Goal: Transaction & Acquisition: Purchase product/service

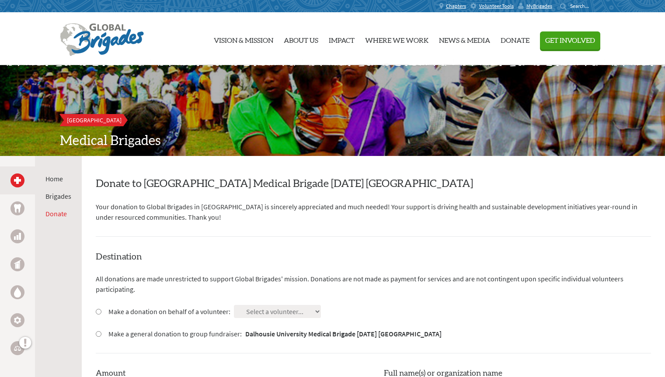
click at [96, 312] on input "Make a donation on behalf of a volunteer:" at bounding box center [99, 312] width 6 height 6
radio input "true"
click at [313, 312] on select "Select a volunteer... [PERSON_NAME] [PERSON_NAME] [PERSON_NAME] [PERSON_NAME] […" at bounding box center [277, 311] width 87 height 13
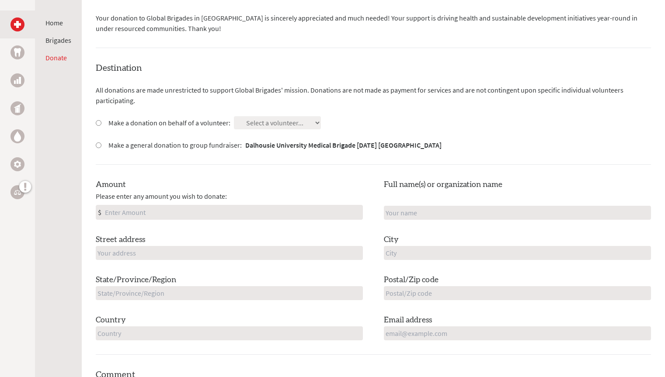
scroll to position [177, 0]
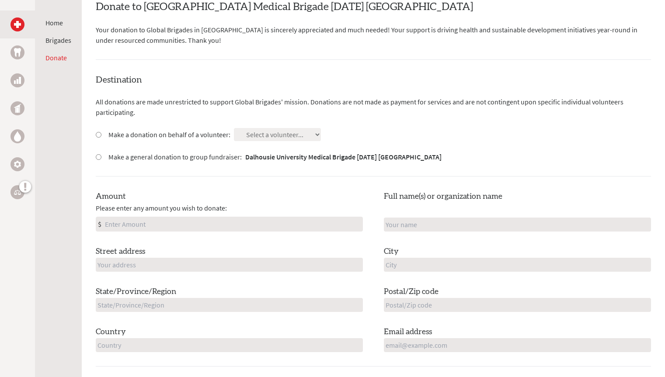
click at [98, 136] on input "Make a donation on behalf of a volunteer:" at bounding box center [99, 135] width 6 height 6
radio input "true"
click at [274, 137] on select "Select a volunteer... [PERSON_NAME] [PERSON_NAME] [PERSON_NAME] [PERSON_NAME] […" at bounding box center [277, 134] width 87 height 13
select select "BE476F69-7610-11F0-9E6E-42010A400005"
click at [234, 128] on select "Select a volunteer... [PERSON_NAME] [PERSON_NAME] [PERSON_NAME] [PERSON_NAME] […" at bounding box center [277, 134] width 87 height 13
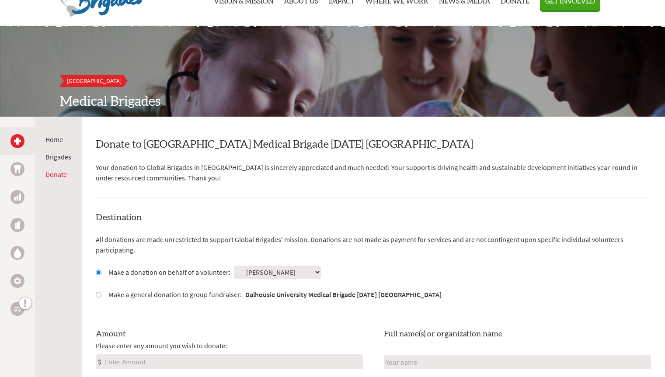
scroll to position [38, 0]
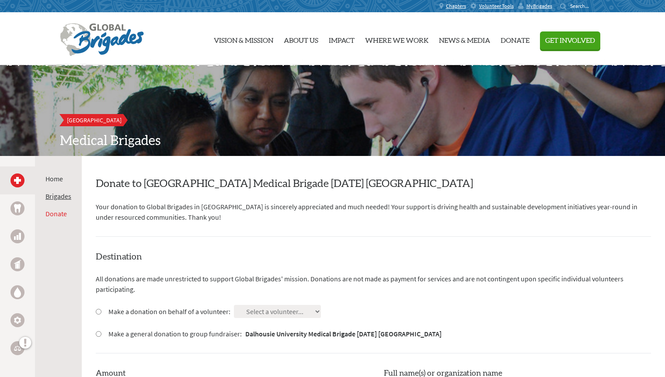
click at [52, 197] on link "Brigades" at bounding box center [58, 196] width 26 height 9
